Goal: Information Seeking & Learning: Learn about a topic

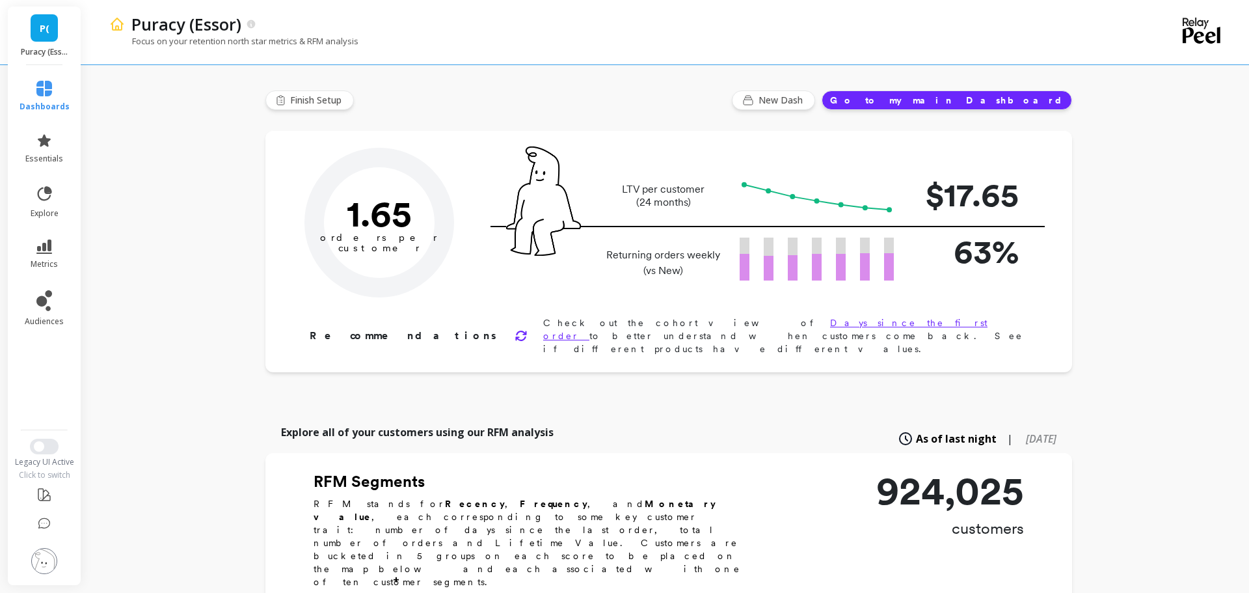
type input "Champions"
type input "72369"
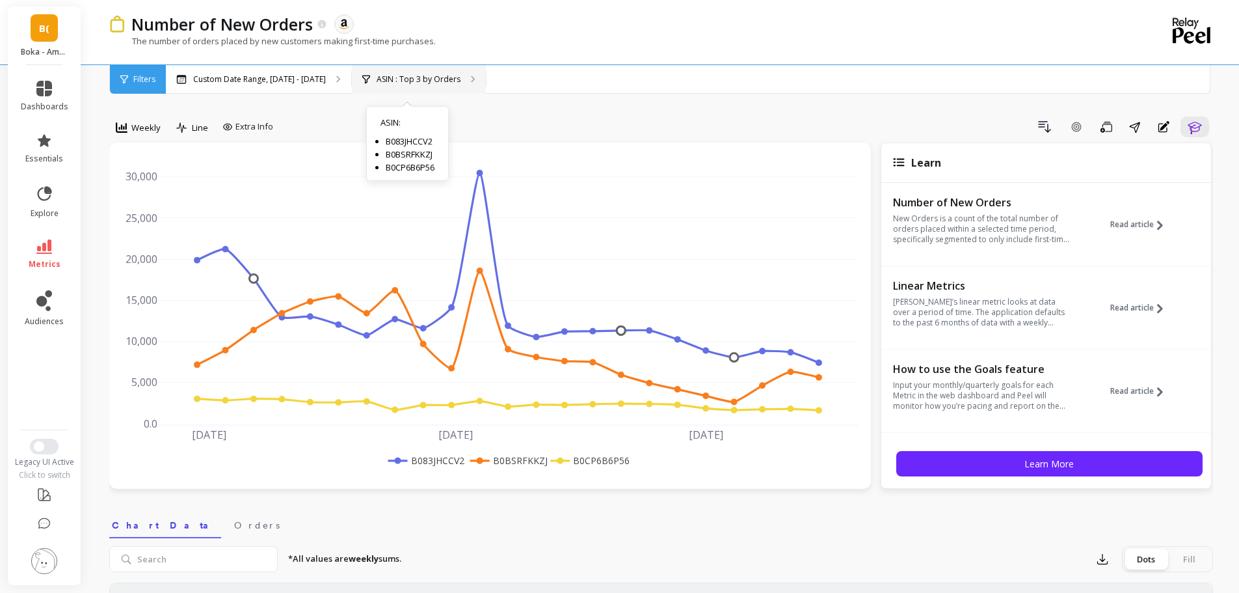
click at [388, 81] on p "ASIN : Top 3 by Orders" at bounding box center [419, 79] width 84 height 10
click at [388, 79] on p "ASIN : Top 3 by Orders" at bounding box center [419, 79] width 84 height 10
click at [34, 29] on link "B(" at bounding box center [44, 27] width 27 height 27
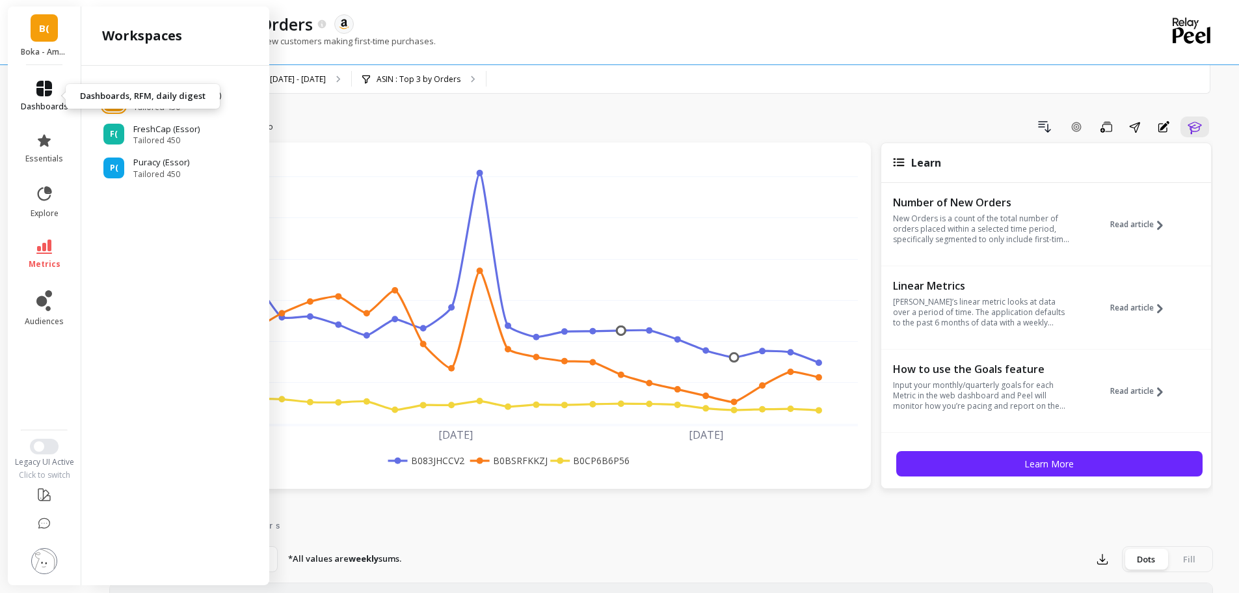
click at [47, 85] on icon at bounding box center [44, 89] width 16 height 16
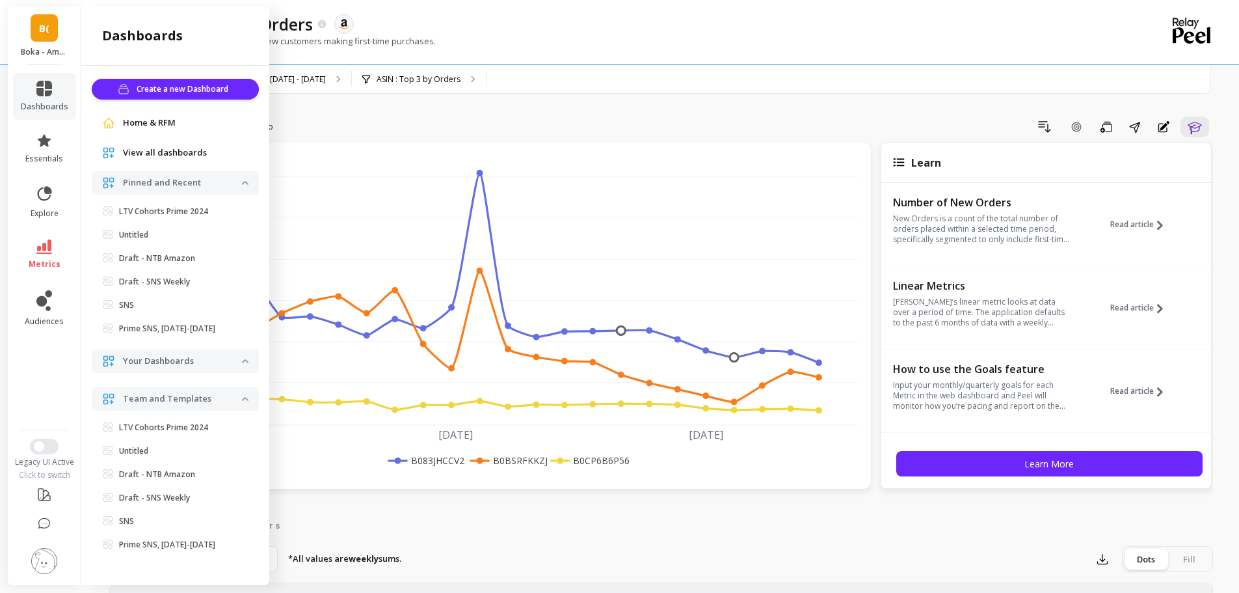
click at [54, 24] on link "B(" at bounding box center [44, 27] width 27 height 27
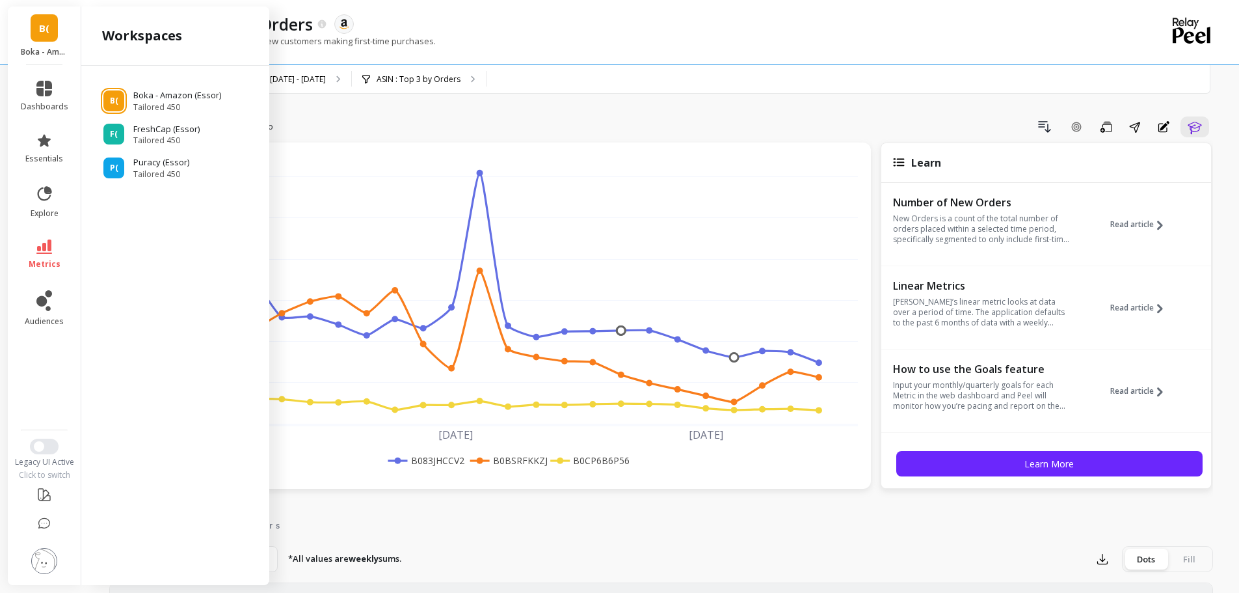
click at [49, 32] on link "B(" at bounding box center [44, 27] width 27 height 27
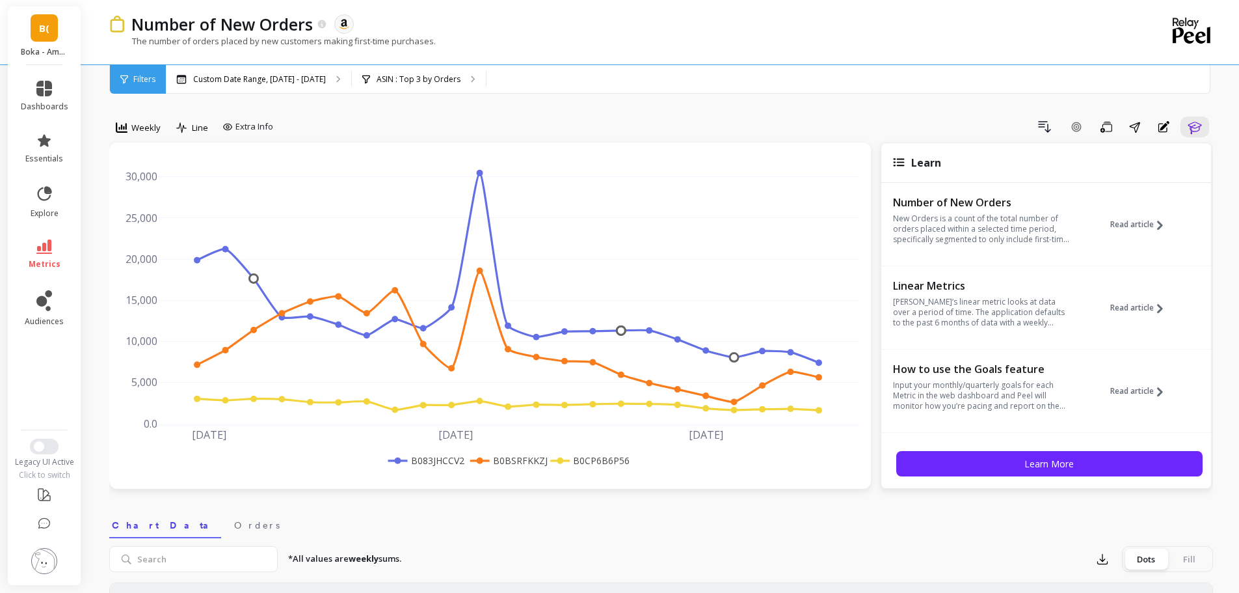
click at [34, 37] on link "B(" at bounding box center [44, 27] width 27 height 27
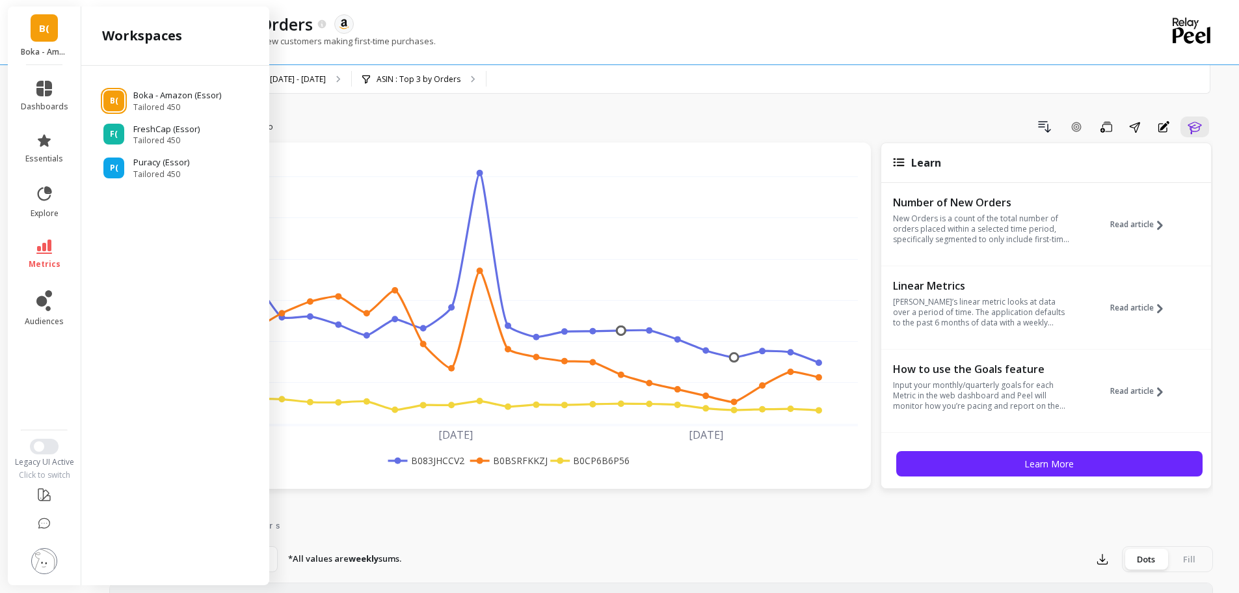
click at [479, 124] on div "Drill Down Add Goal Save Share Annotations Learn" at bounding box center [745, 126] width 935 height 21
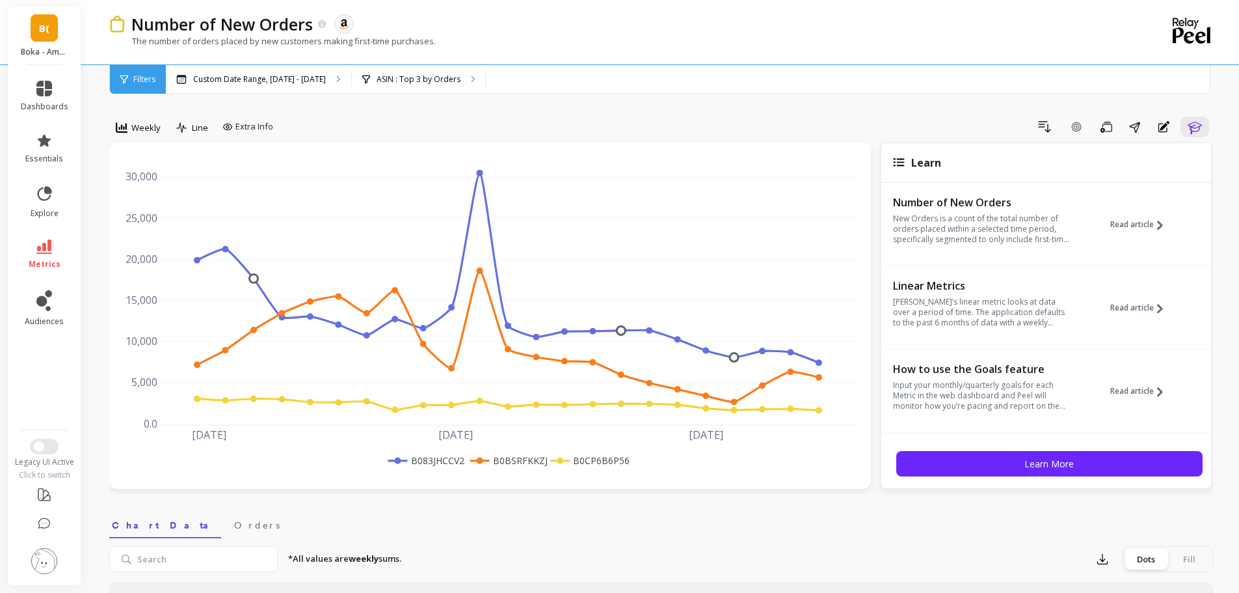
click at [479, 124] on div "Drill Down Add Goal Save Share Annotations Learn" at bounding box center [745, 126] width 935 height 21
